Goal: Information Seeking & Learning: Learn about a topic

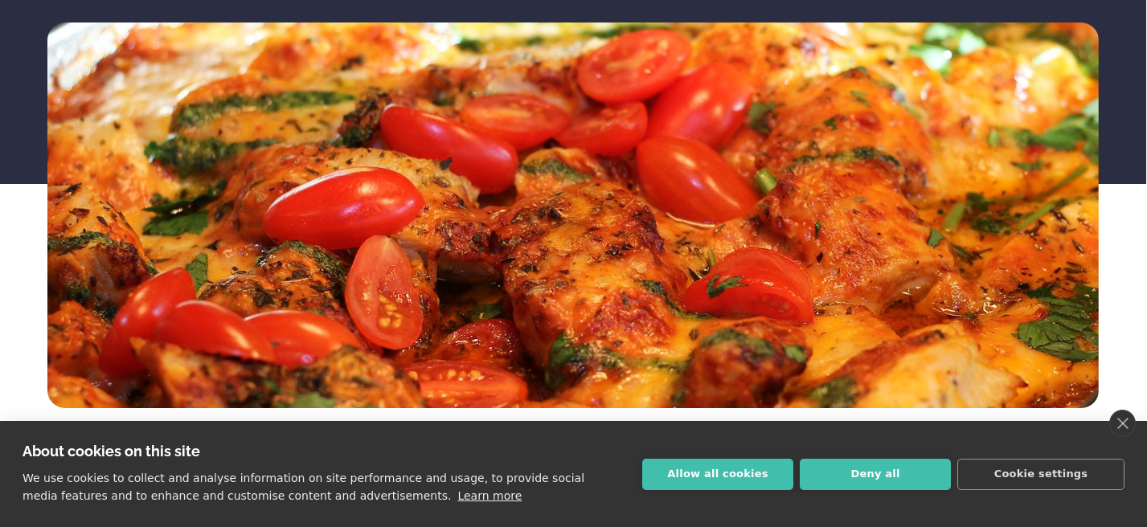
scroll to position [251, 0]
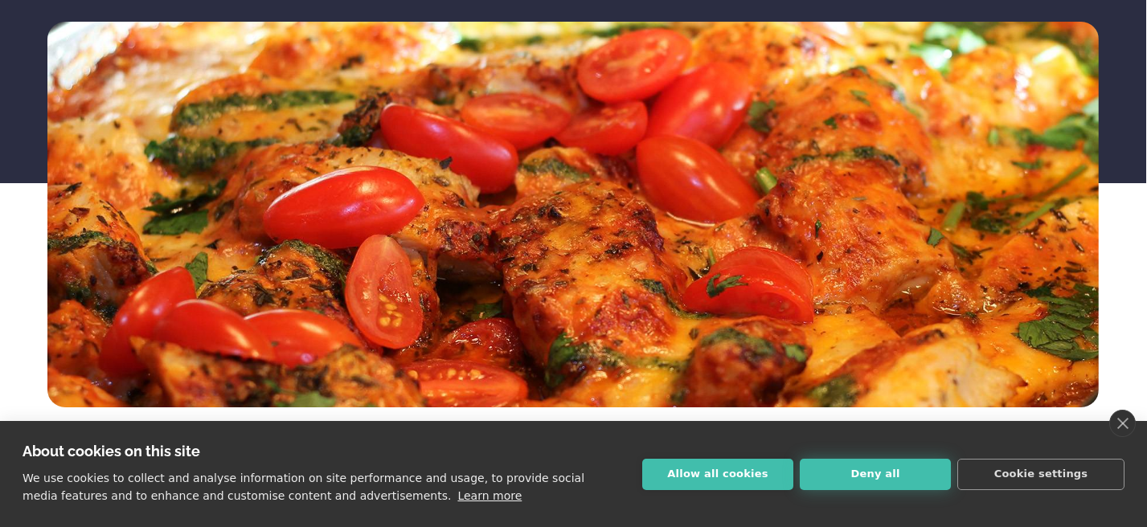
click at [868, 472] on button "Deny all" at bounding box center [875, 474] width 151 height 31
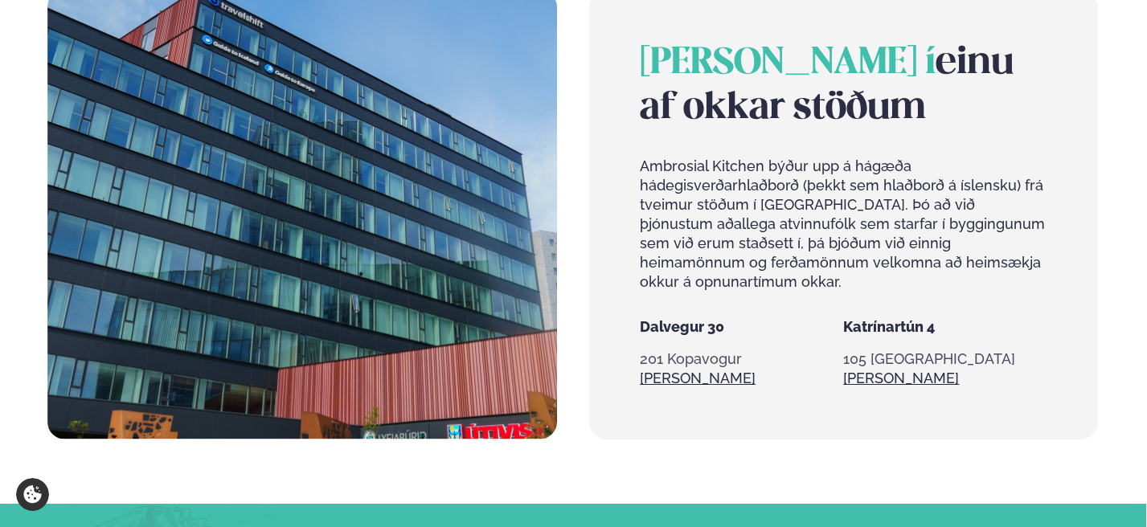
scroll to position [1361, 0]
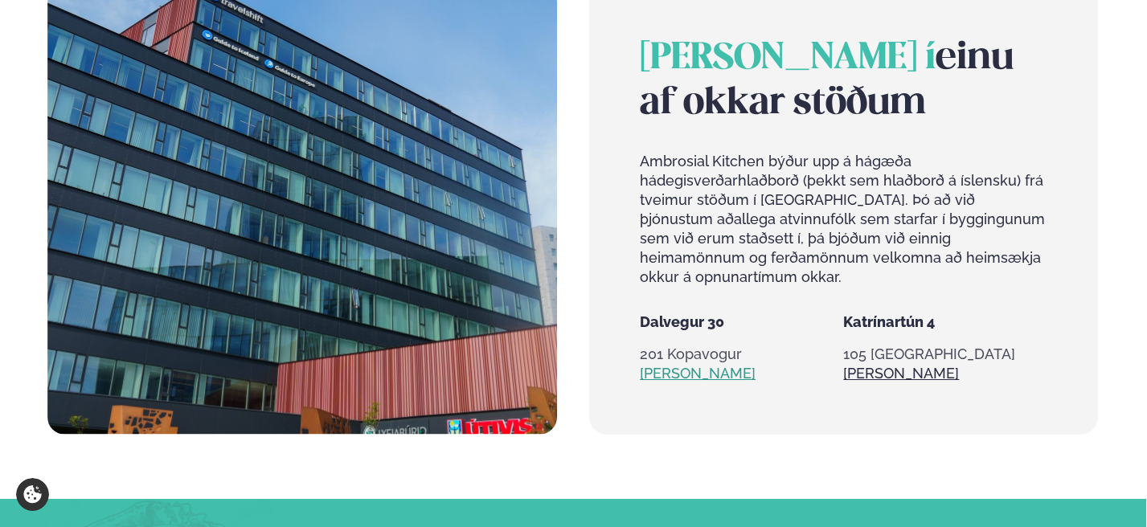
click at [679, 376] on link "[PERSON_NAME]" at bounding box center [698, 373] width 116 height 19
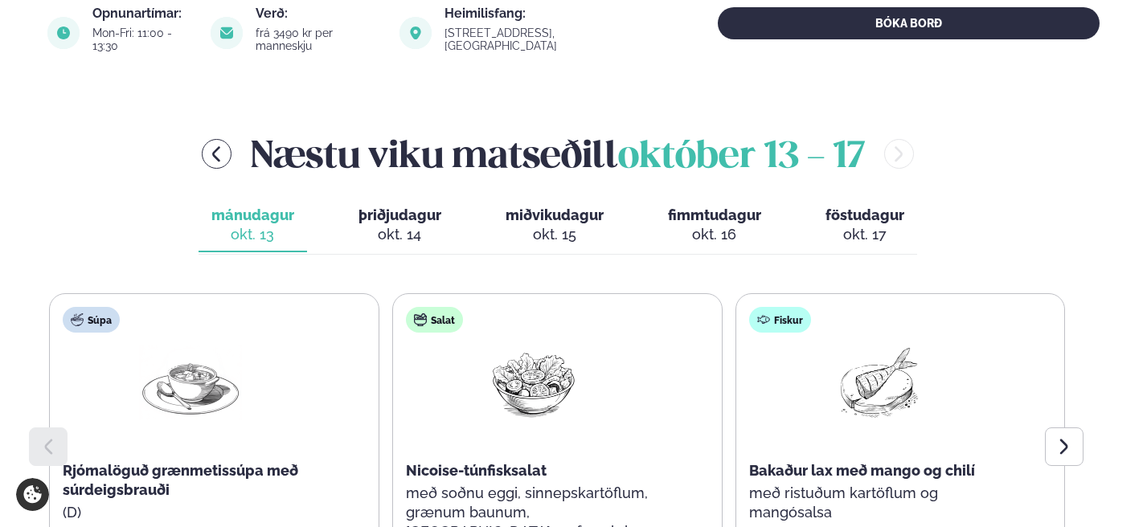
scroll to position [674, 0]
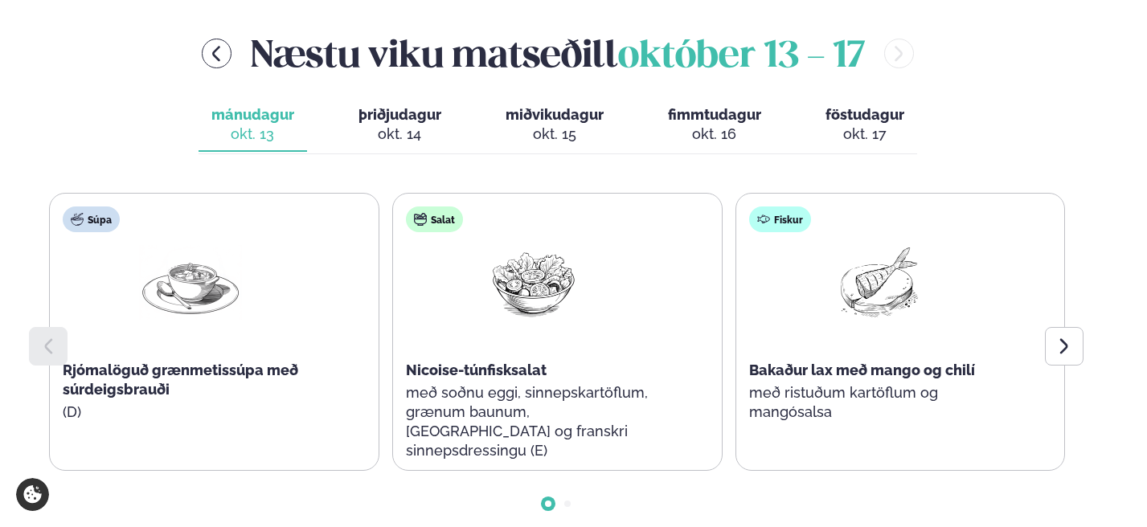
click at [865, 106] on span "föstudagur" at bounding box center [864, 114] width 79 height 17
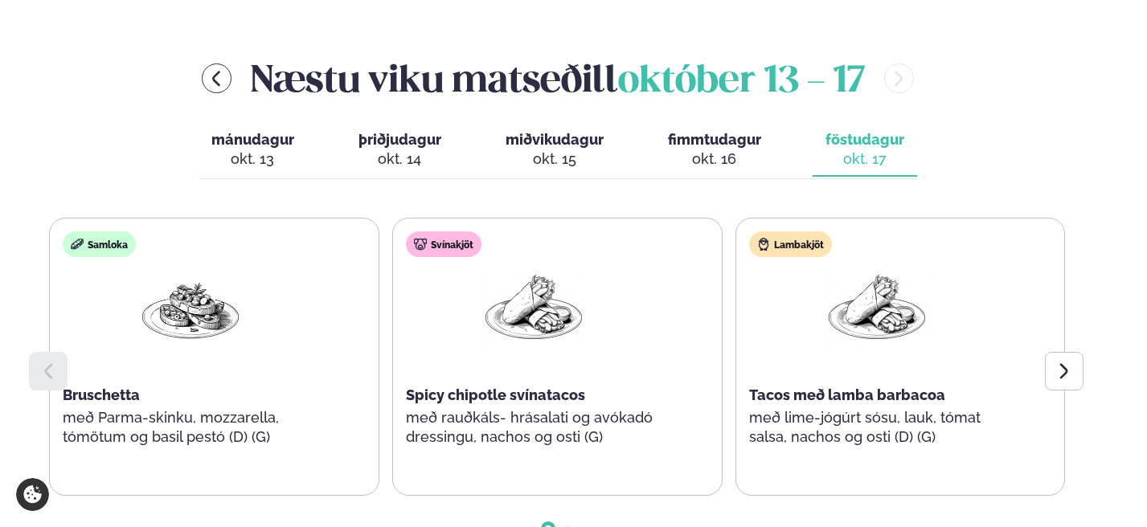
scroll to position [647, 0]
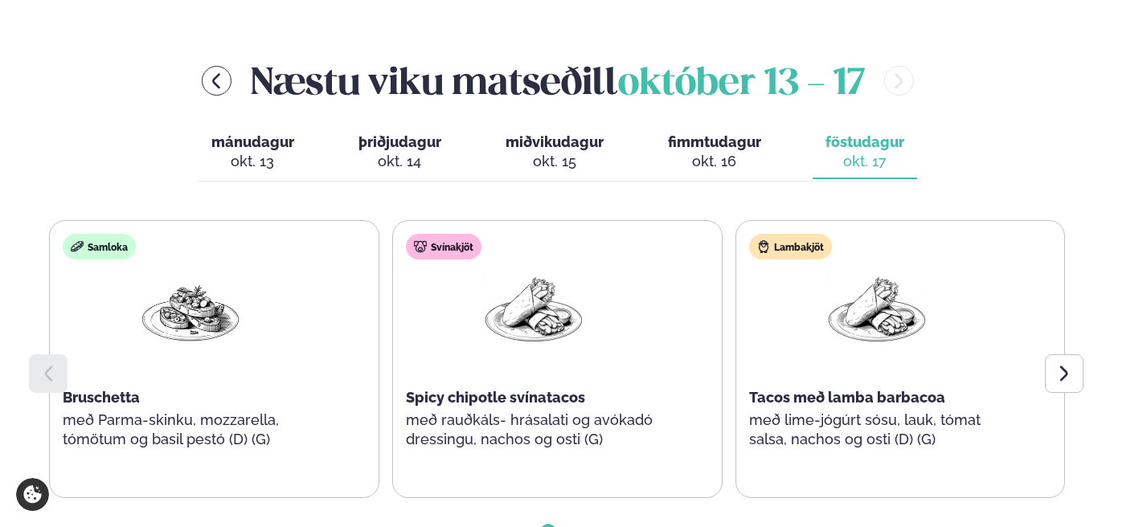
click at [715, 133] on span "fimmtudagur" at bounding box center [714, 141] width 93 height 17
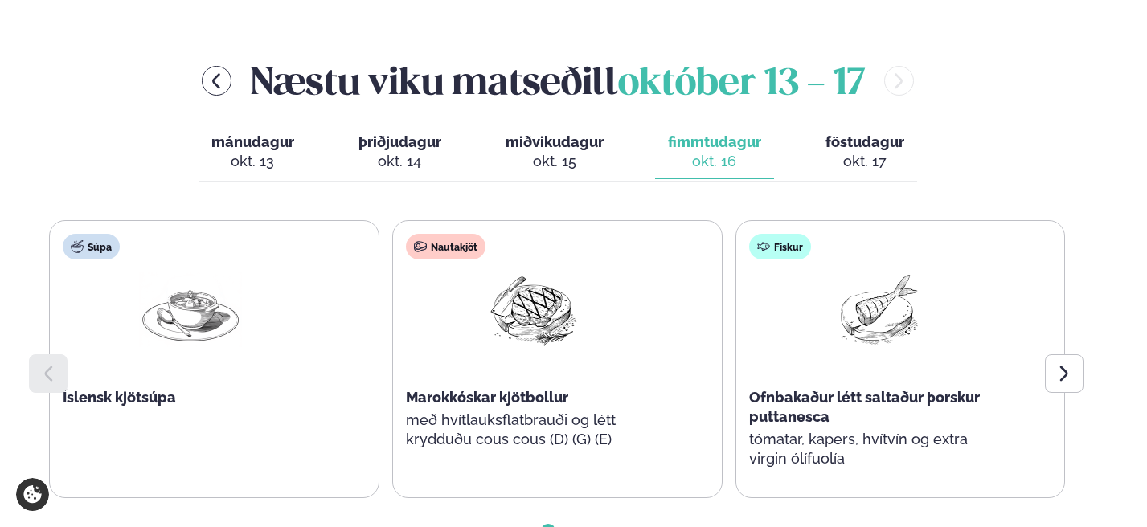
click at [555, 133] on span "miðvikudagur" at bounding box center [554, 141] width 98 height 17
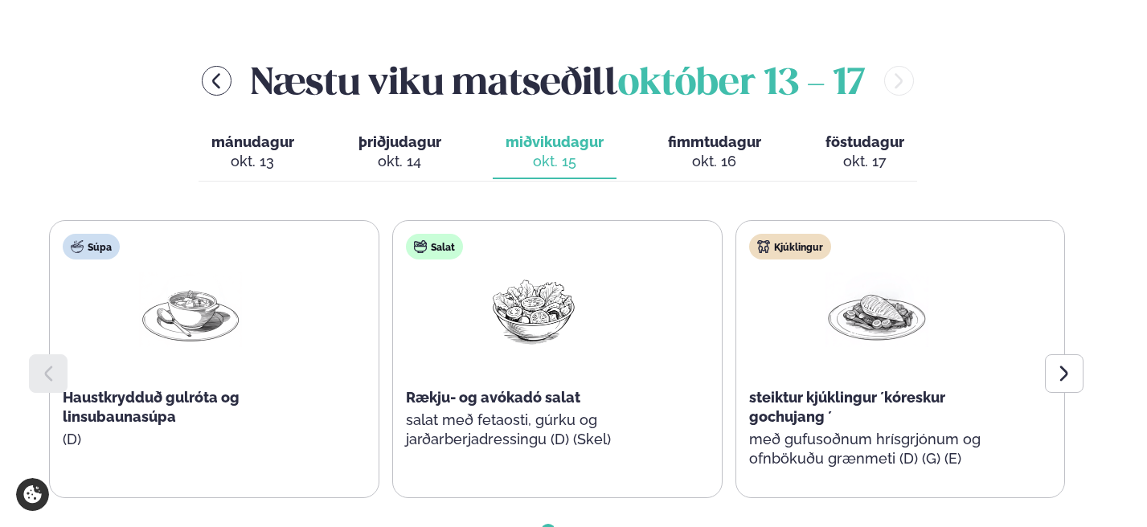
click at [397, 133] on span "þriðjudagur" at bounding box center [399, 141] width 83 height 17
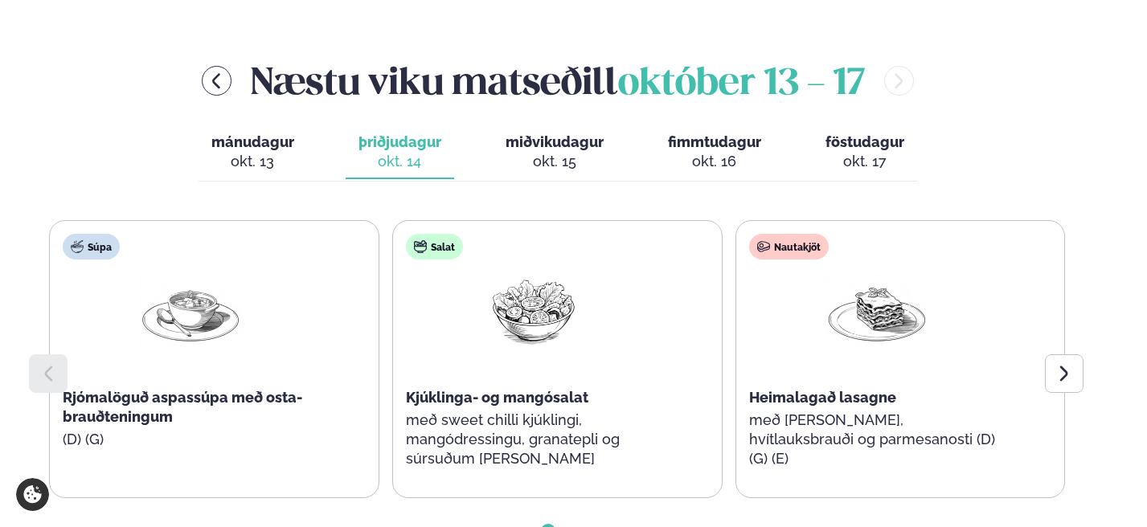
click at [256, 133] on span "mánudagur" at bounding box center [252, 141] width 83 height 17
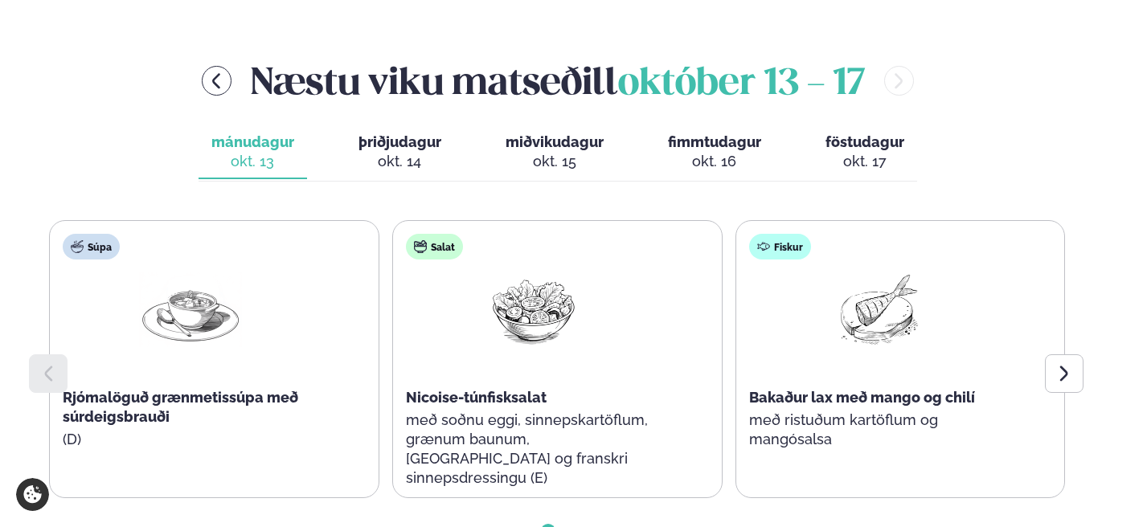
click at [395, 133] on span "þriðjudagur" at bounding box center [399, 141] width 83 height 17
